Goal: Find specific page/section: Find specific page/section

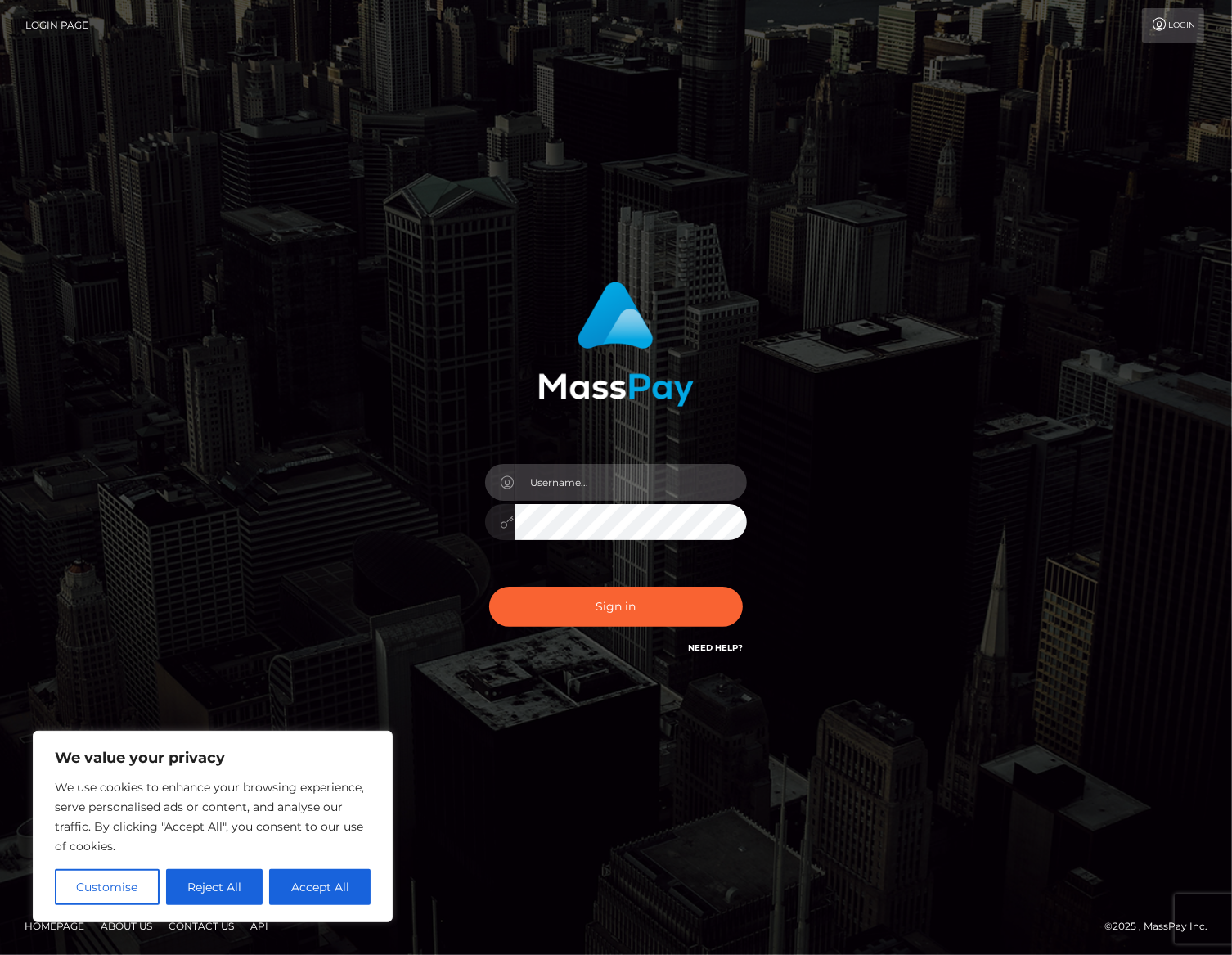
click at [596, 488] on input "text" at bounding box center [631, 482] width 233 height 37
type input "alexism"
click at [489, 586] on button "Sign in" at bounding box center [616, 606] width 254 height 40
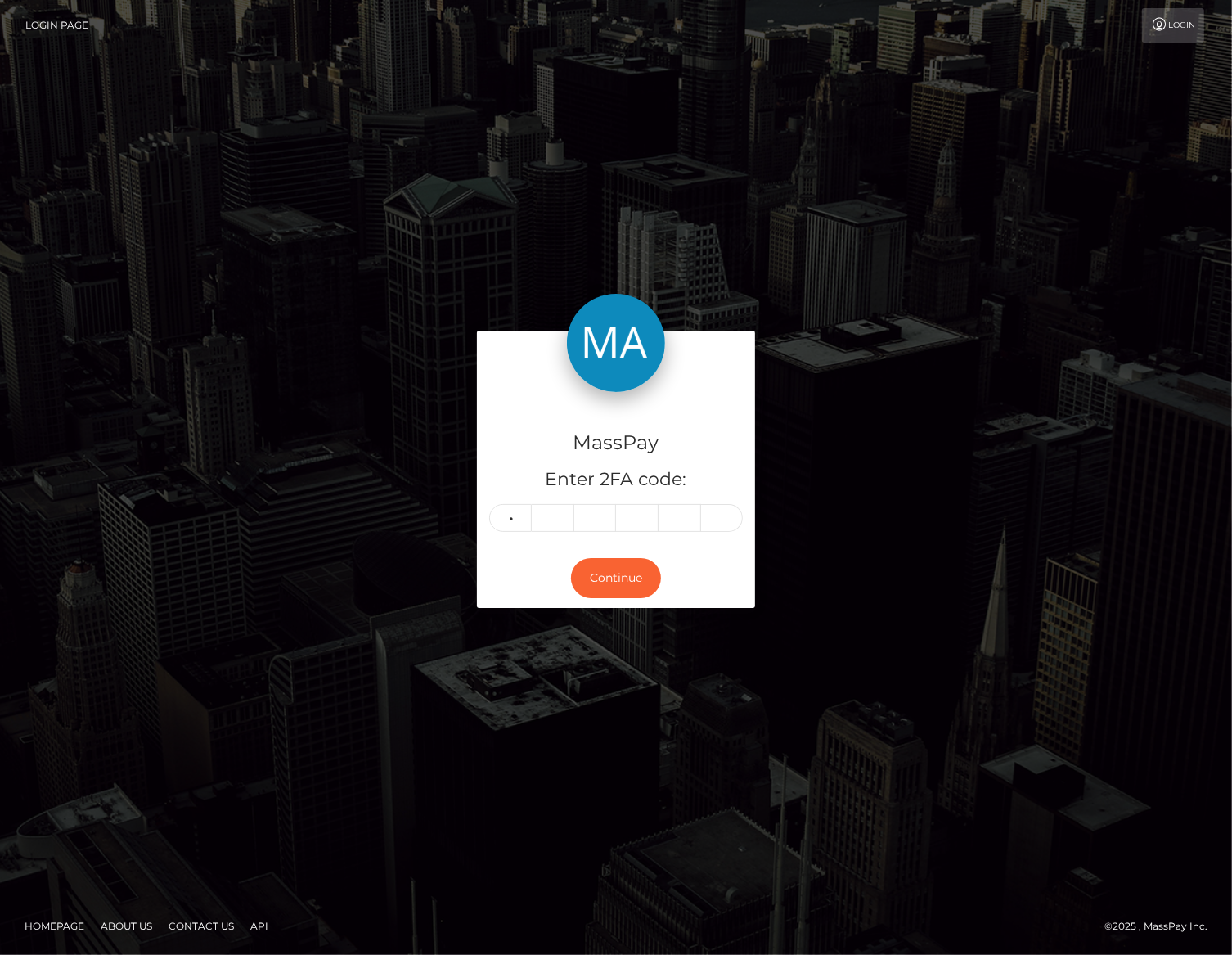
type input "4"
type input "6"
type input "1"
type input "8"
type input "2"
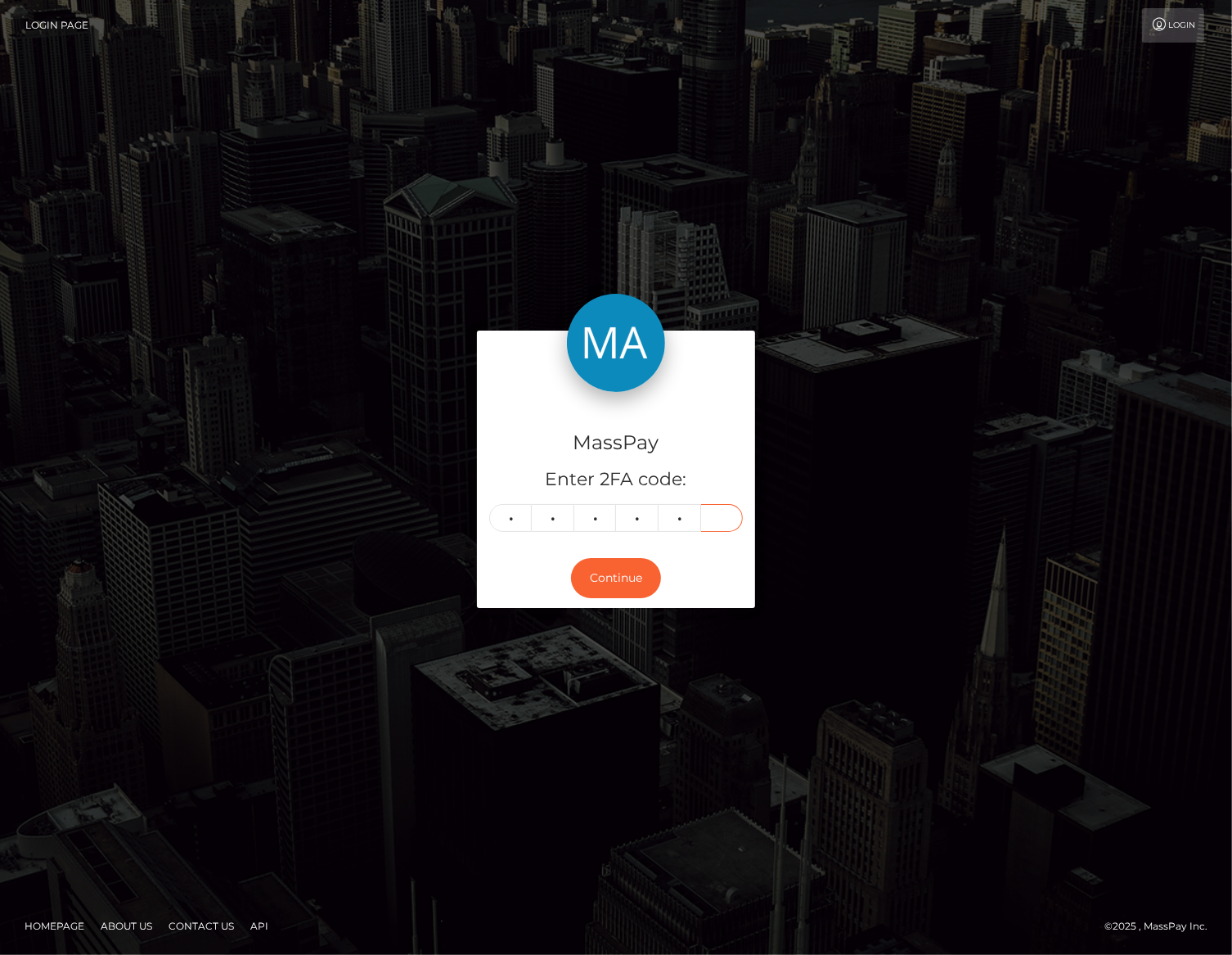
type input "3"
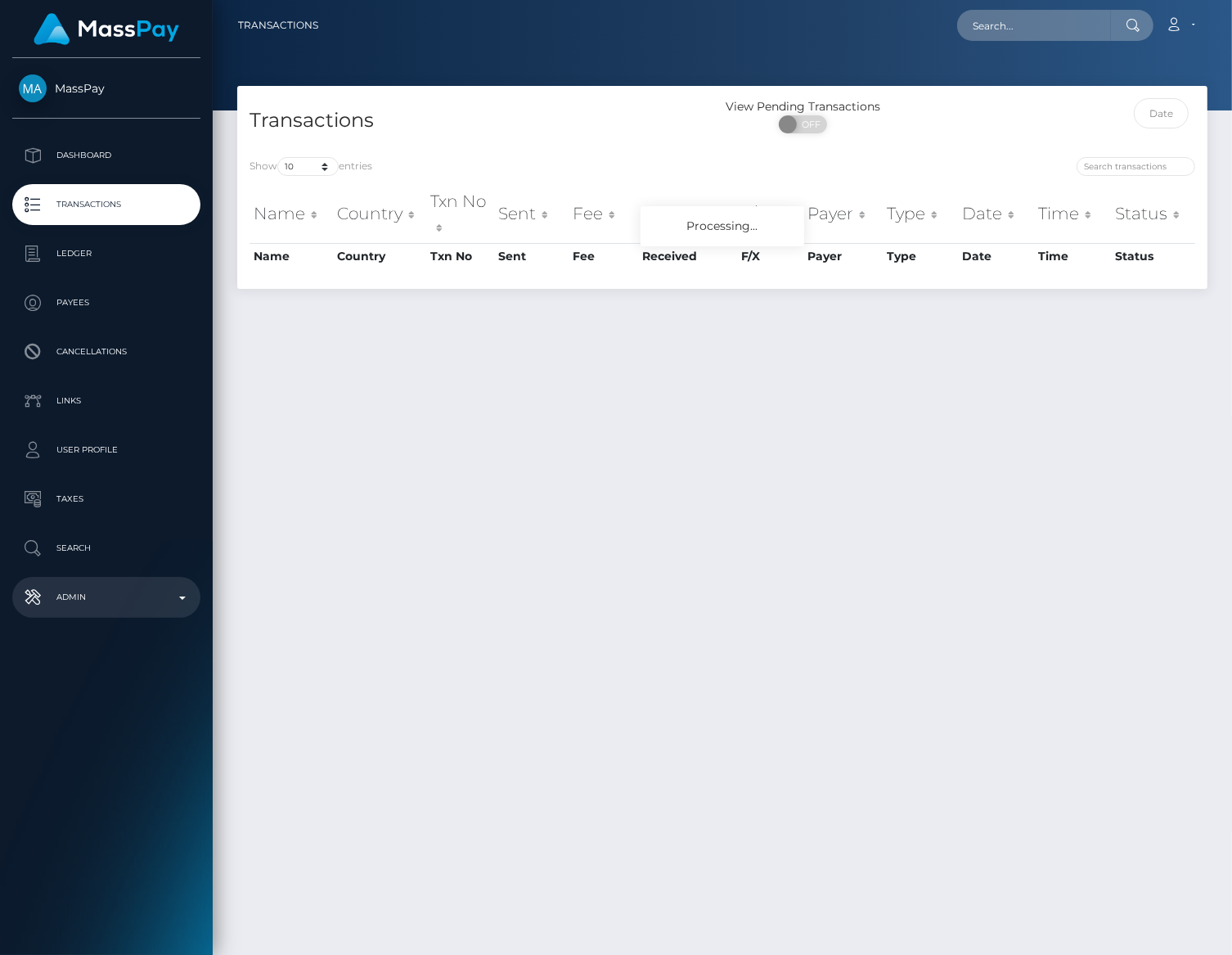
click at [92, 598] on p "Admin" at bounding box center [106, 597] width 175 height 25
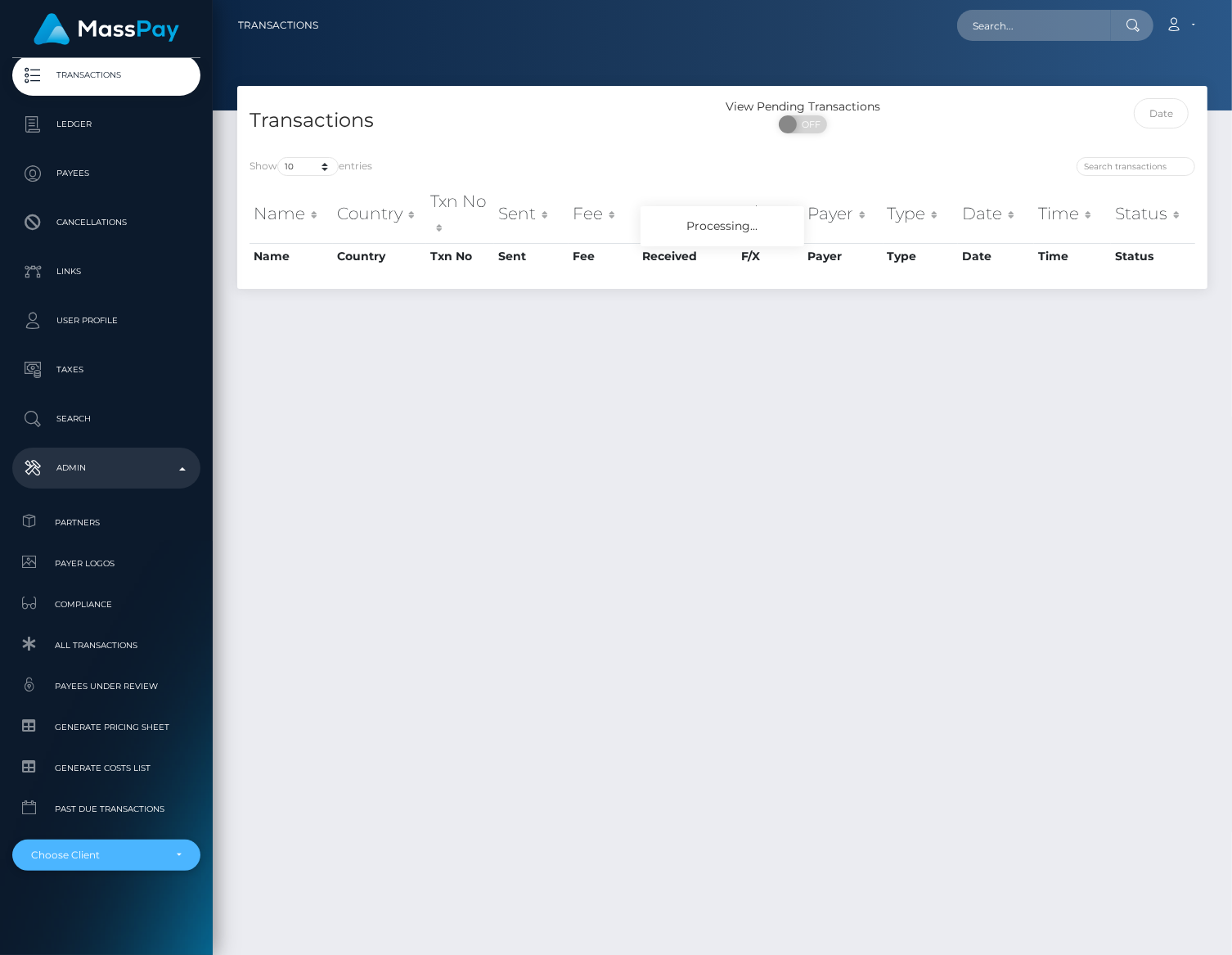
click at [80, 858] on div "Choose Client" at bounding box center [97, 855] width 132 height 13
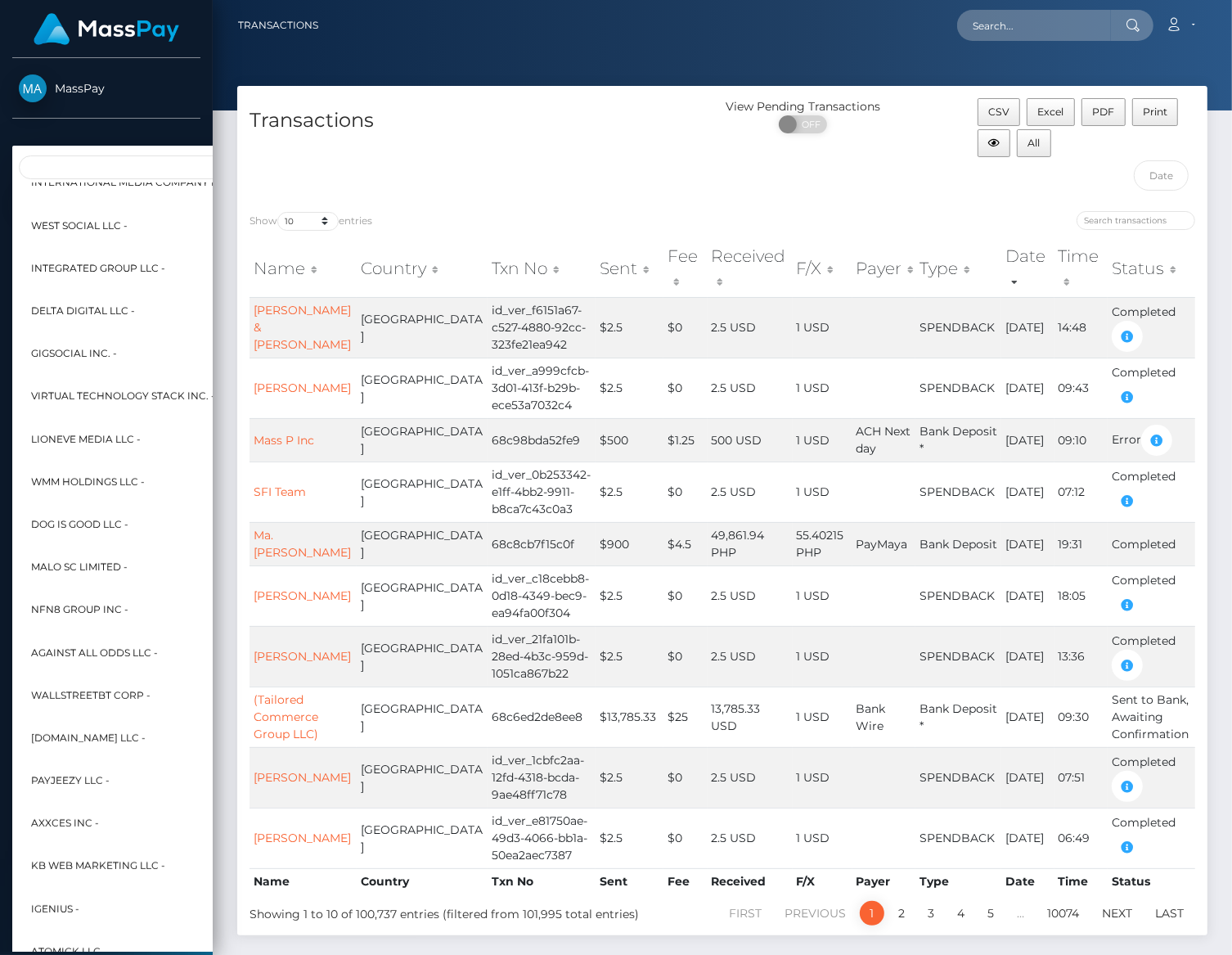
scroll to position [3876, 0]
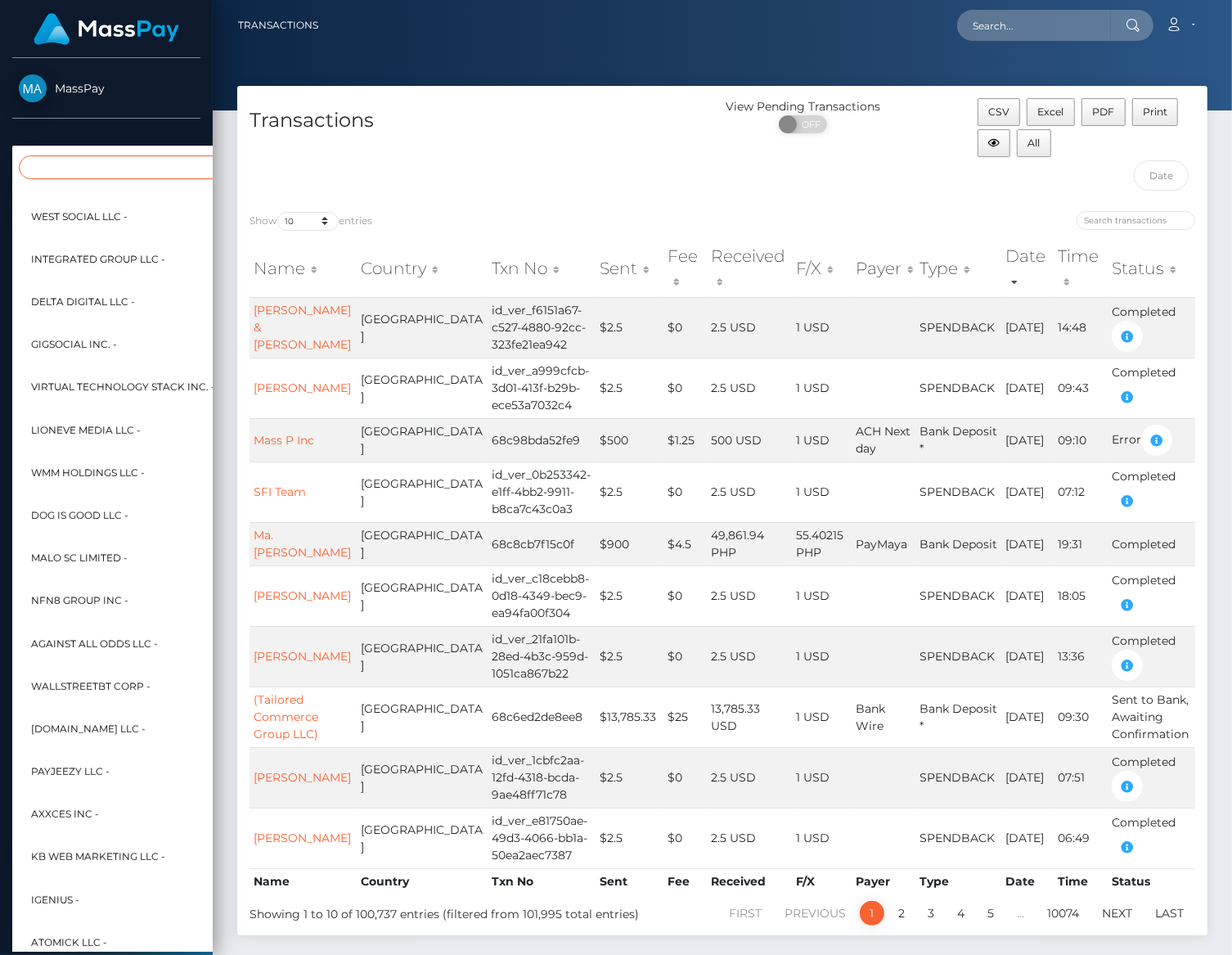
click at [104, 162] on input "Search" at bounding box center [199, 167] width 360 height 24
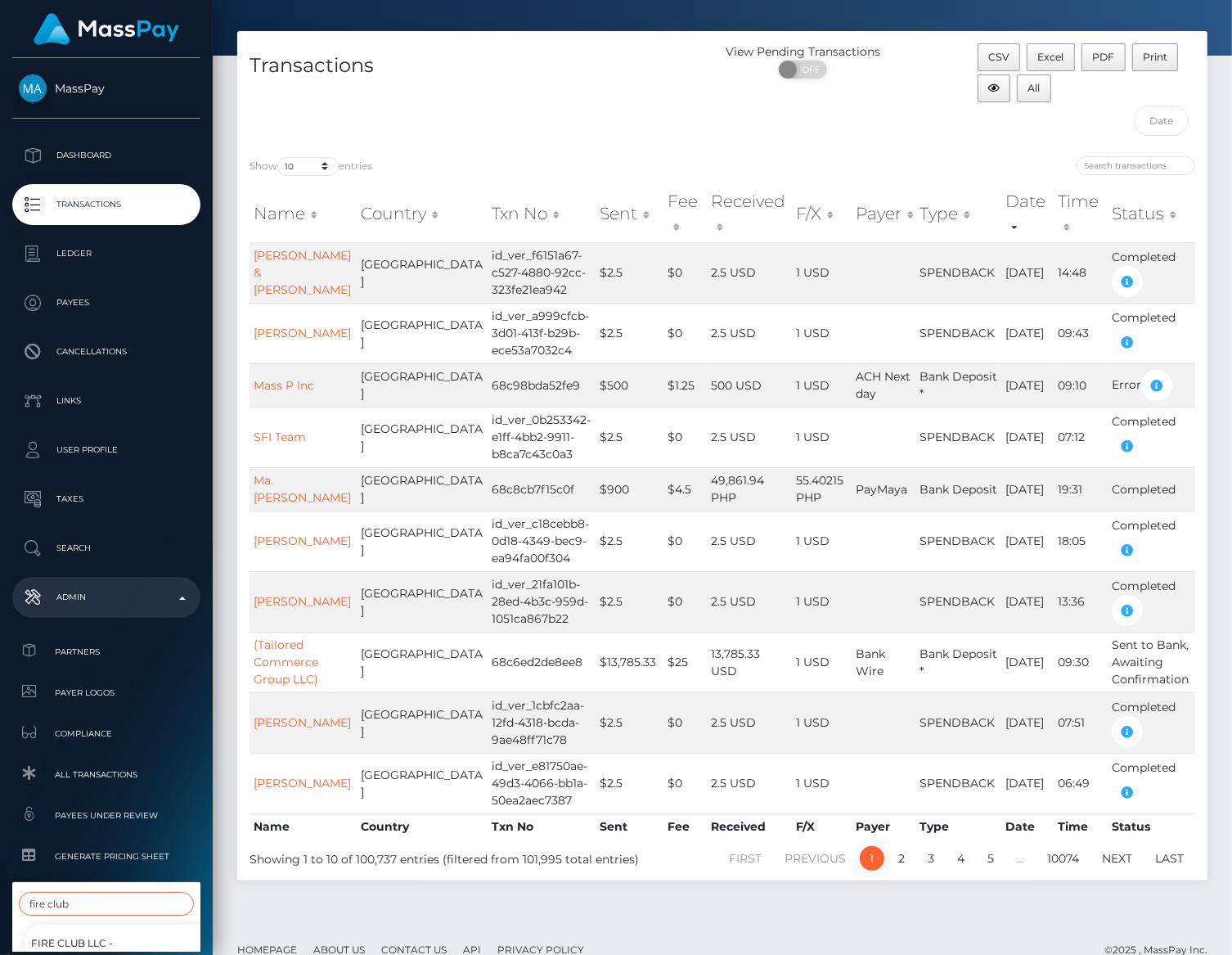
scroll to position [129, 0]
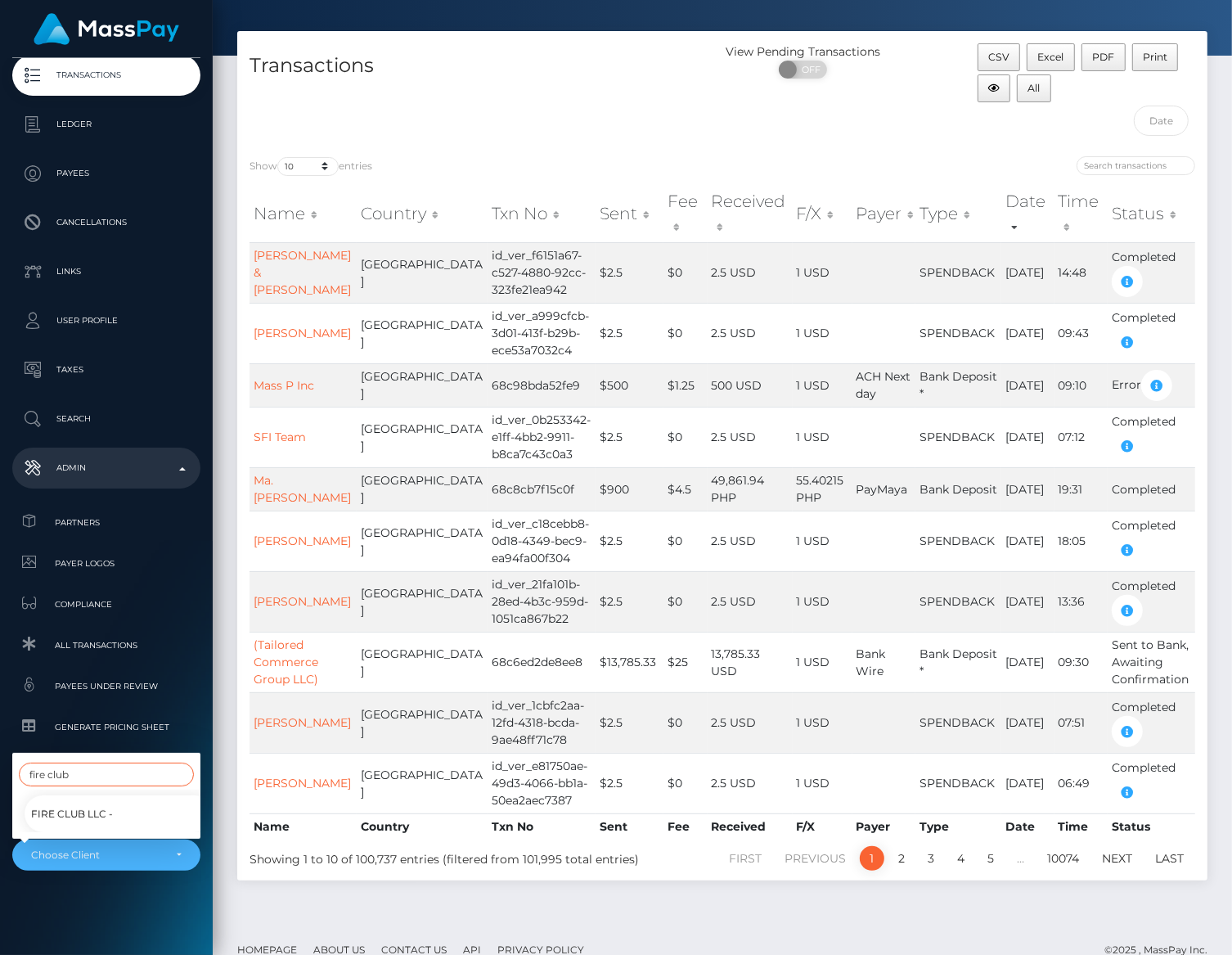
type input "fire club"
click at [98, 812] on span "Fire Club LLC -" at bounding box center [72, 814] width 82 height 21
select select "244"
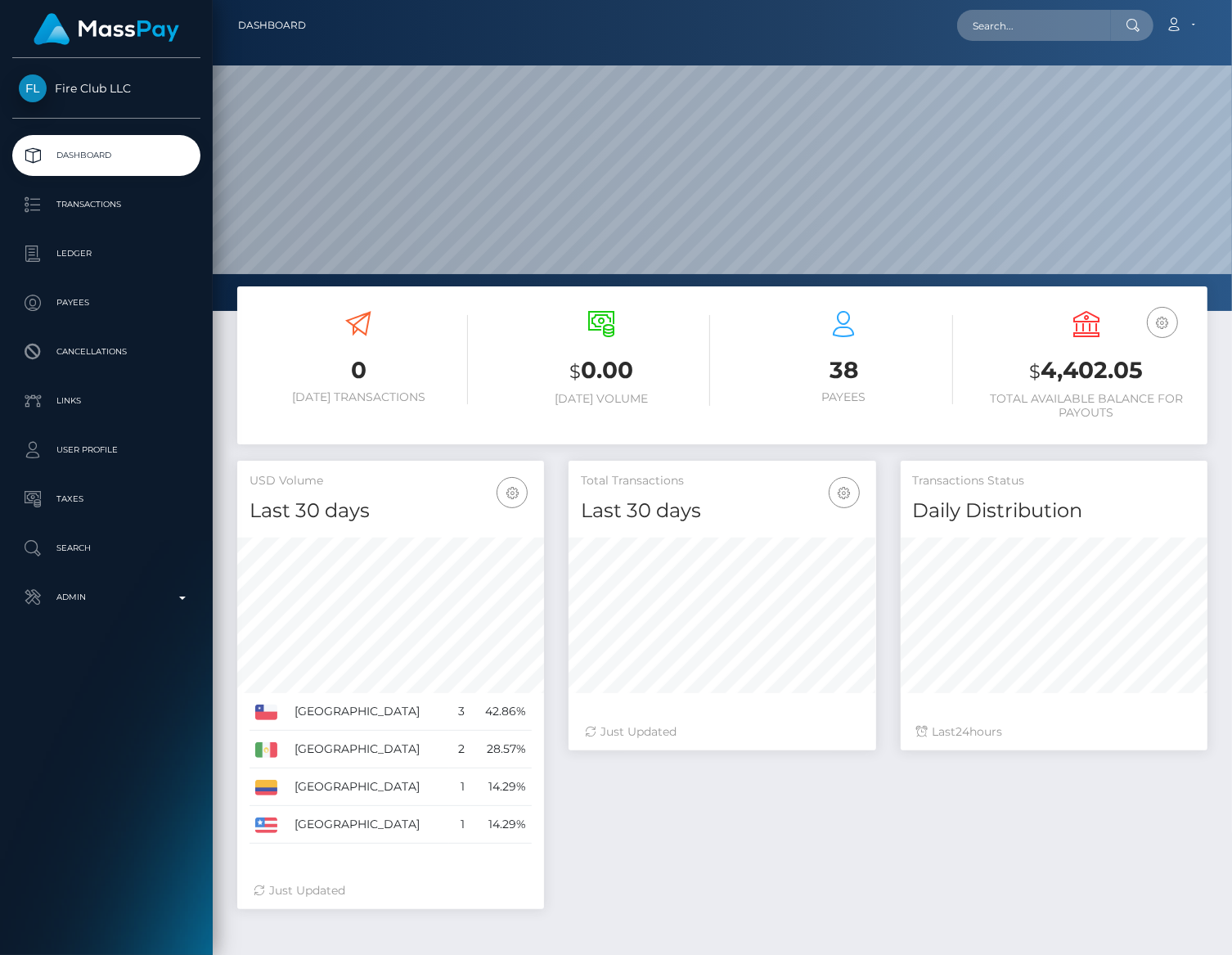
scroll to position [289, 308]
click at [52, 223] on link "Transactions" at bounding box center [106, 204] width 188 height 41
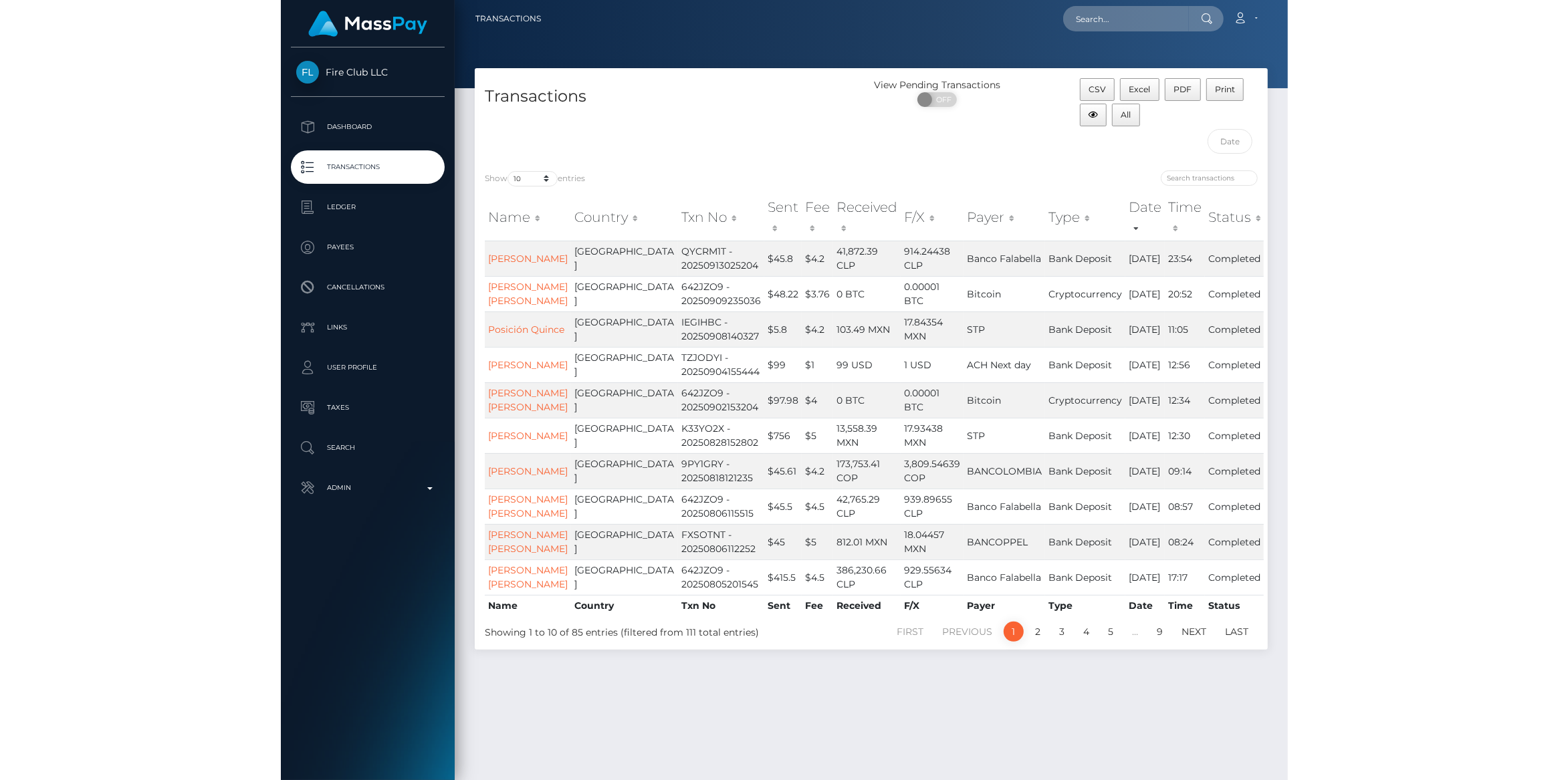
scroll to position [7, 0]
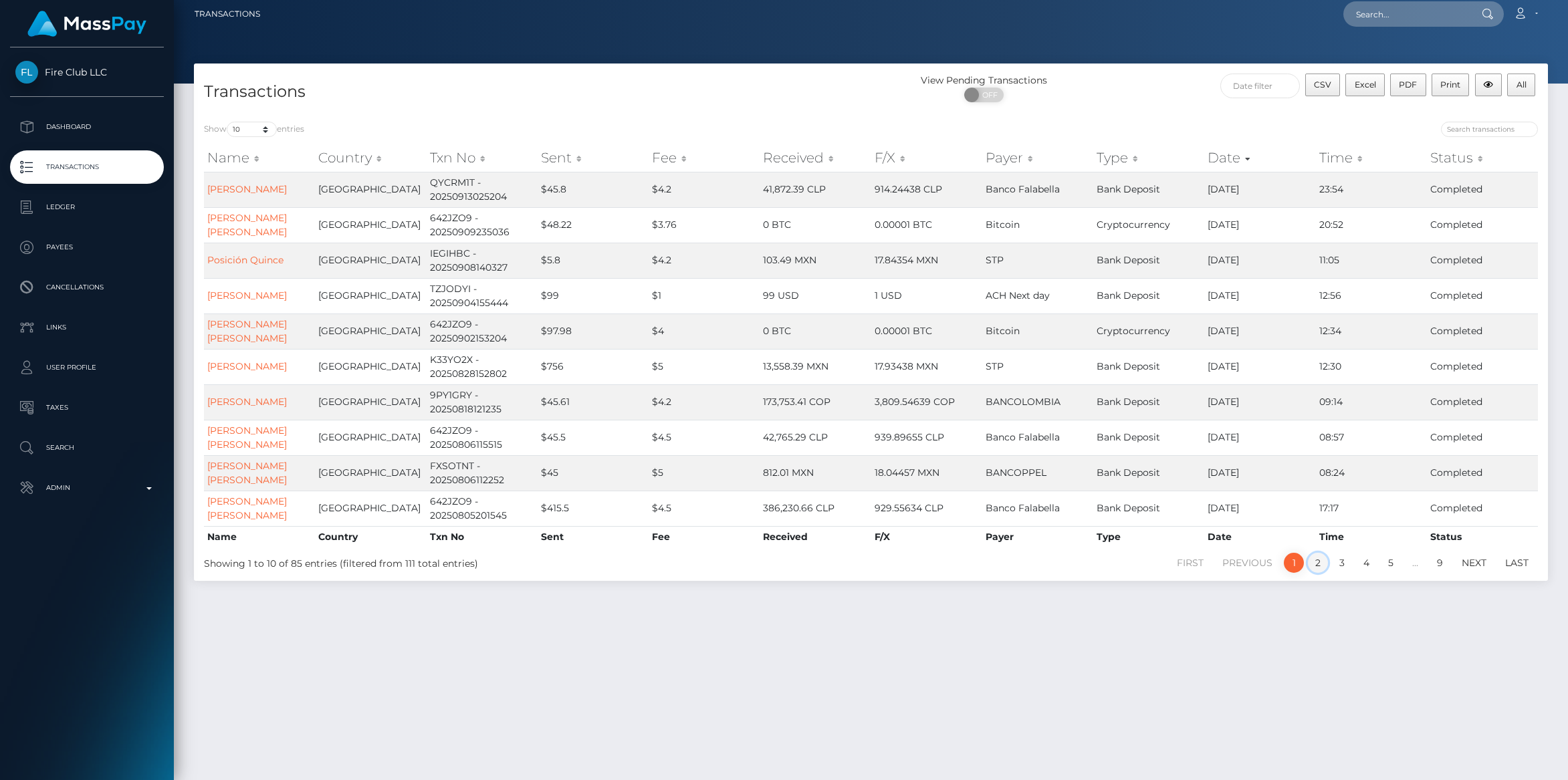
click at [1006, 563] on link "2" at bounding box center [1317, 563] width 20 height 20
